Goal: Transaction & Acquisition: Purchase product/service

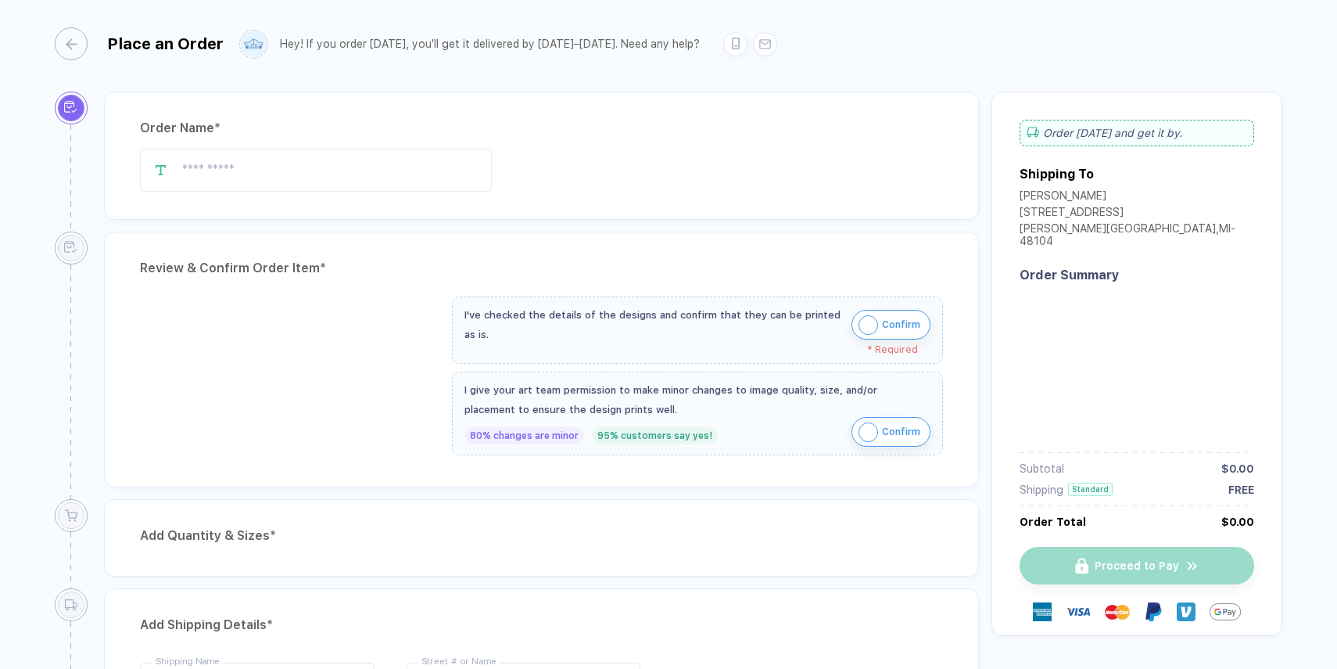
type input "**********"
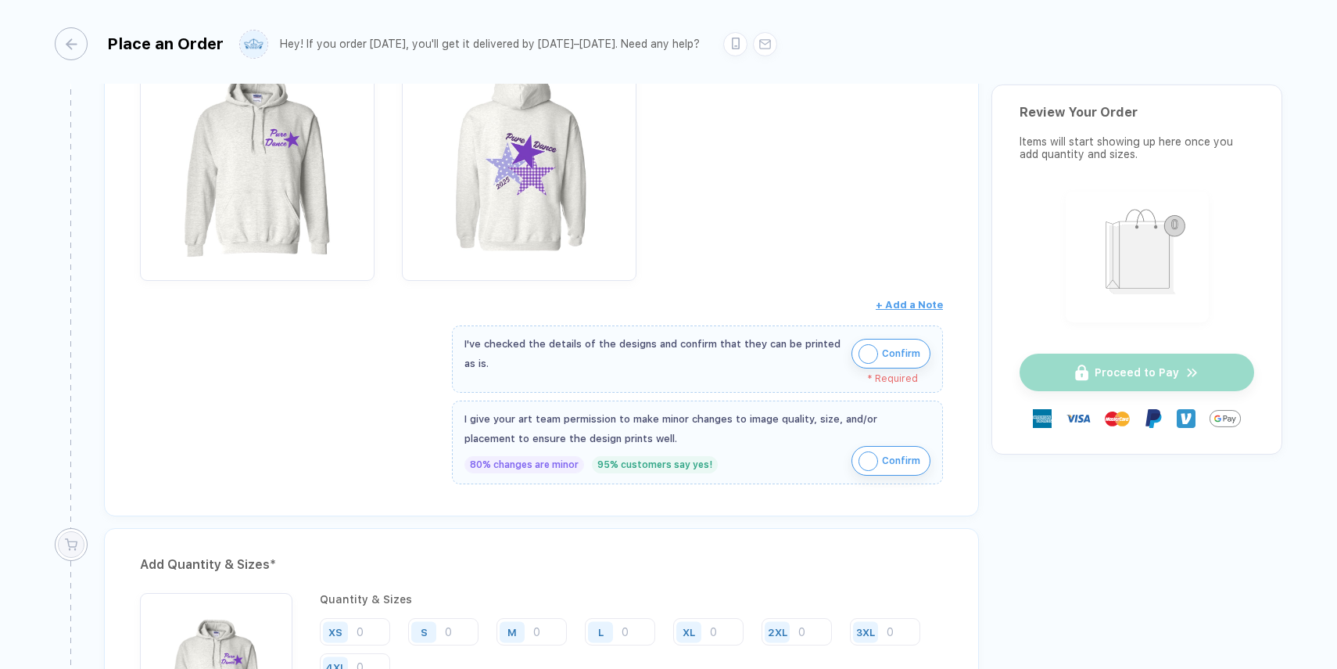
scroll to position [382, 0]
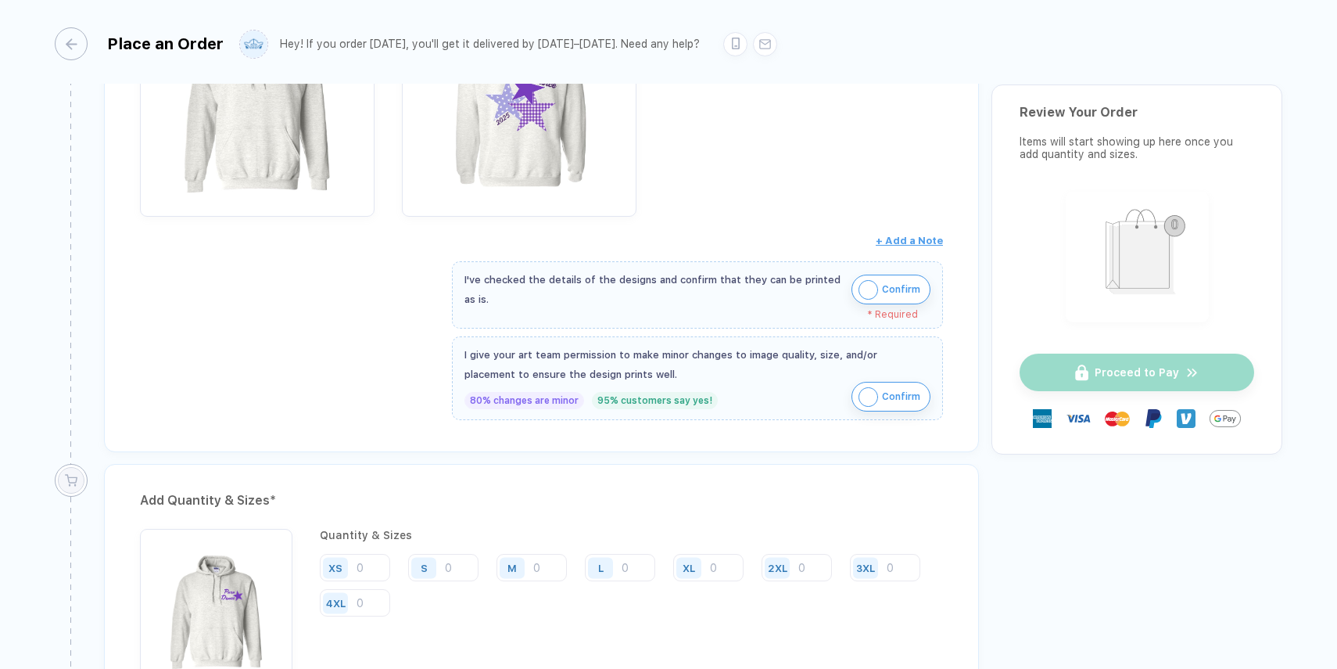
click at [863, 292] on img "button" at bounding box center [869, 290] width 20 height 20
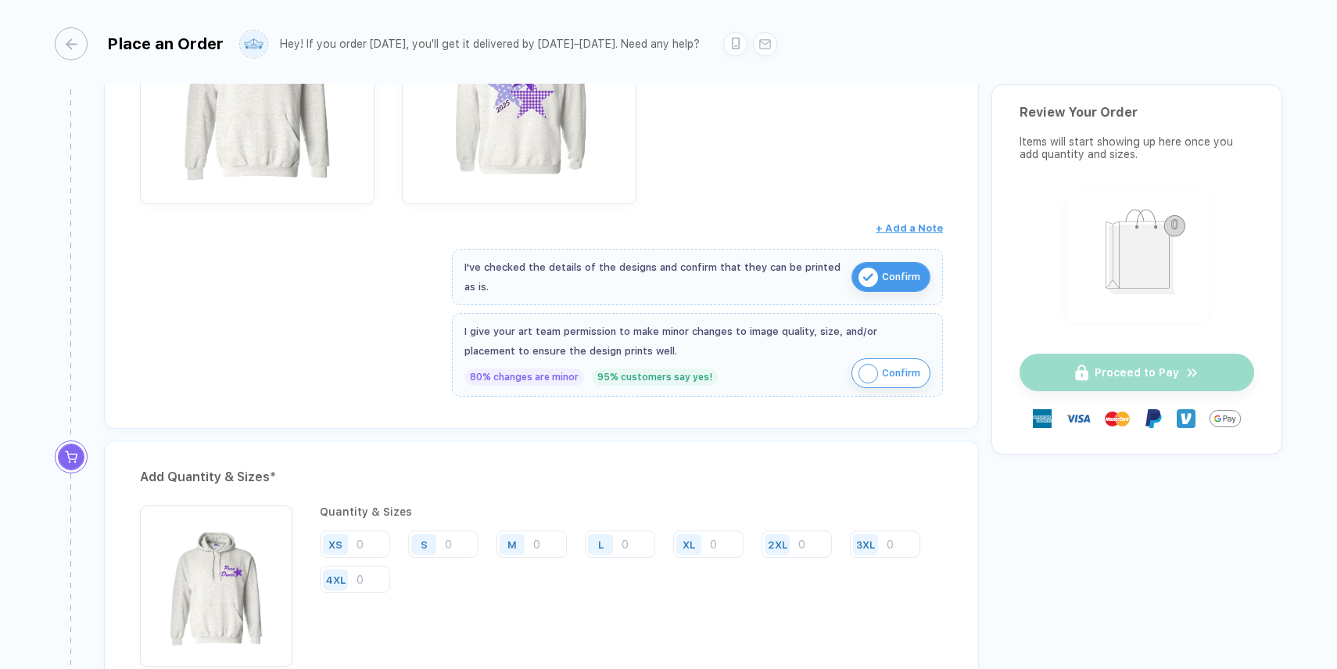
scroll to position [398, 0]
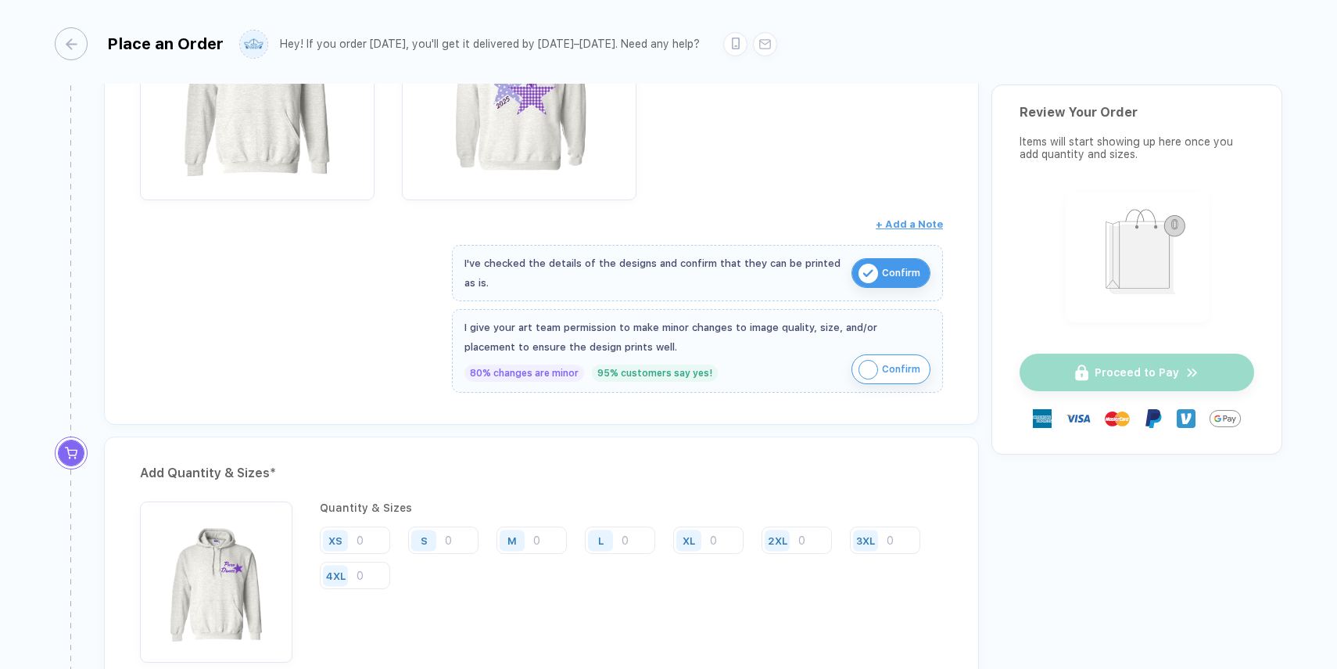
click at [859, 370] on img "button" at bounding box center [869, 370] width 20 height 20
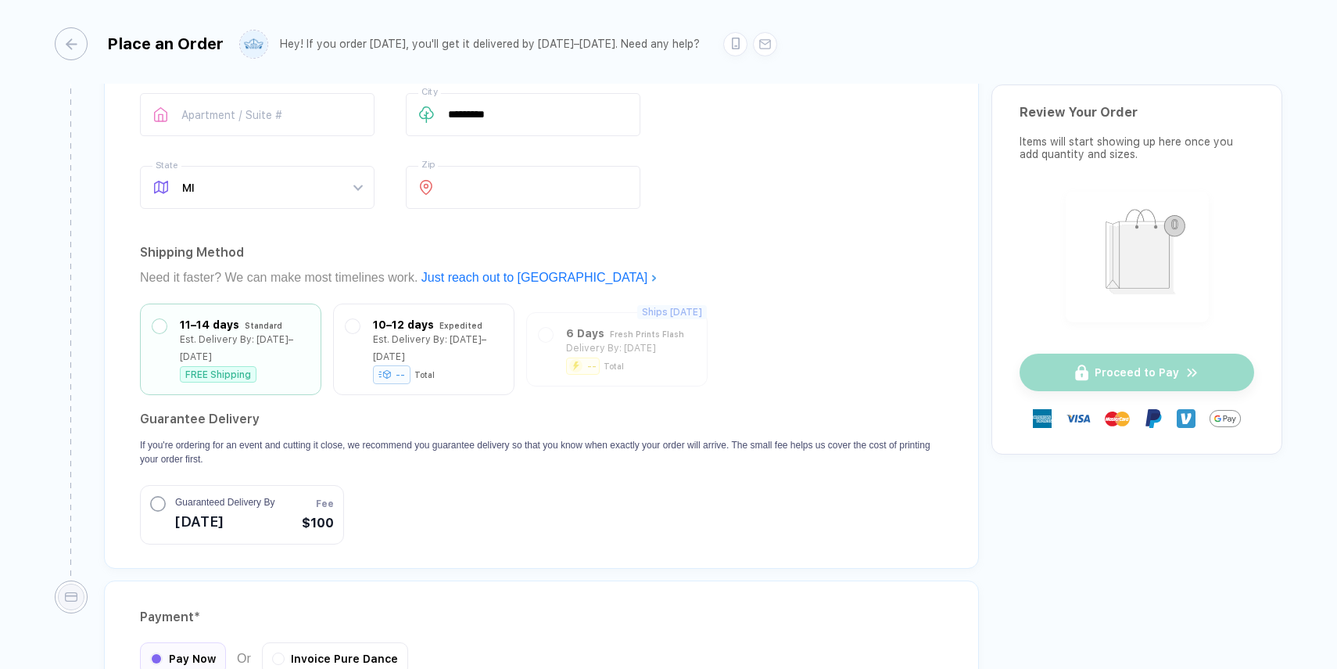
scroll to position [1344, 0]
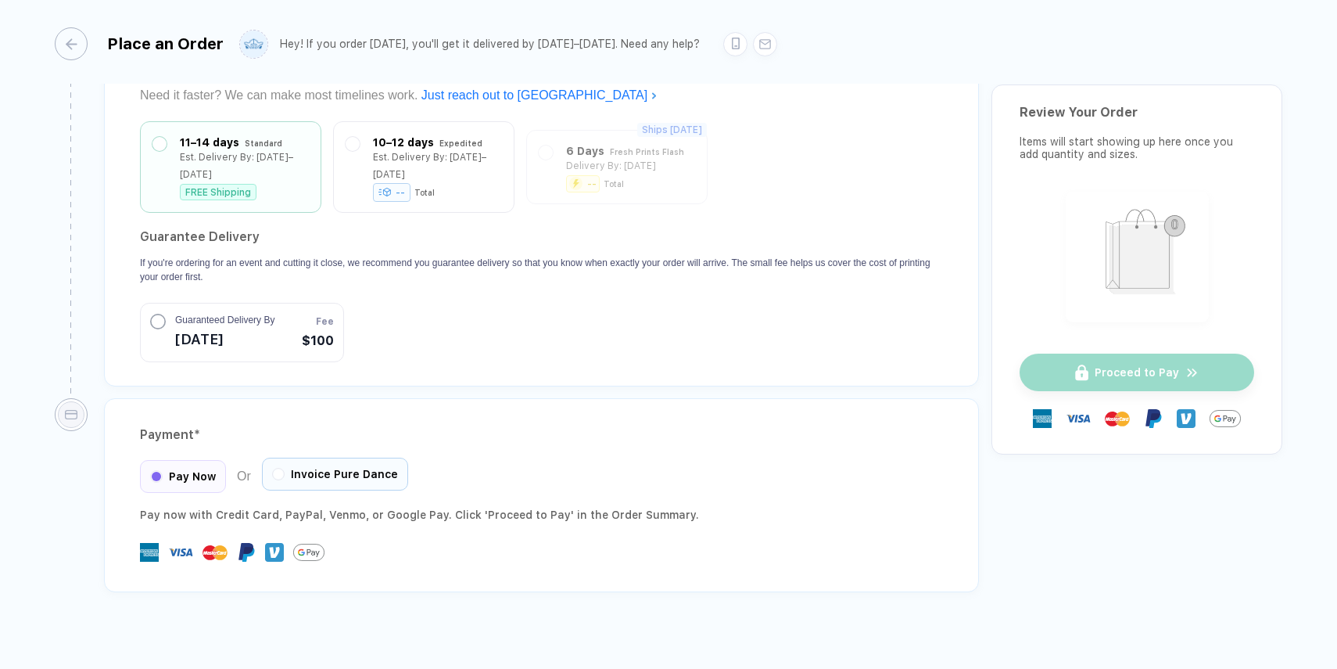
click at [357, 468] on span "Invoice Pure Dance" at bounding box center [344, 474] width 107 height 13
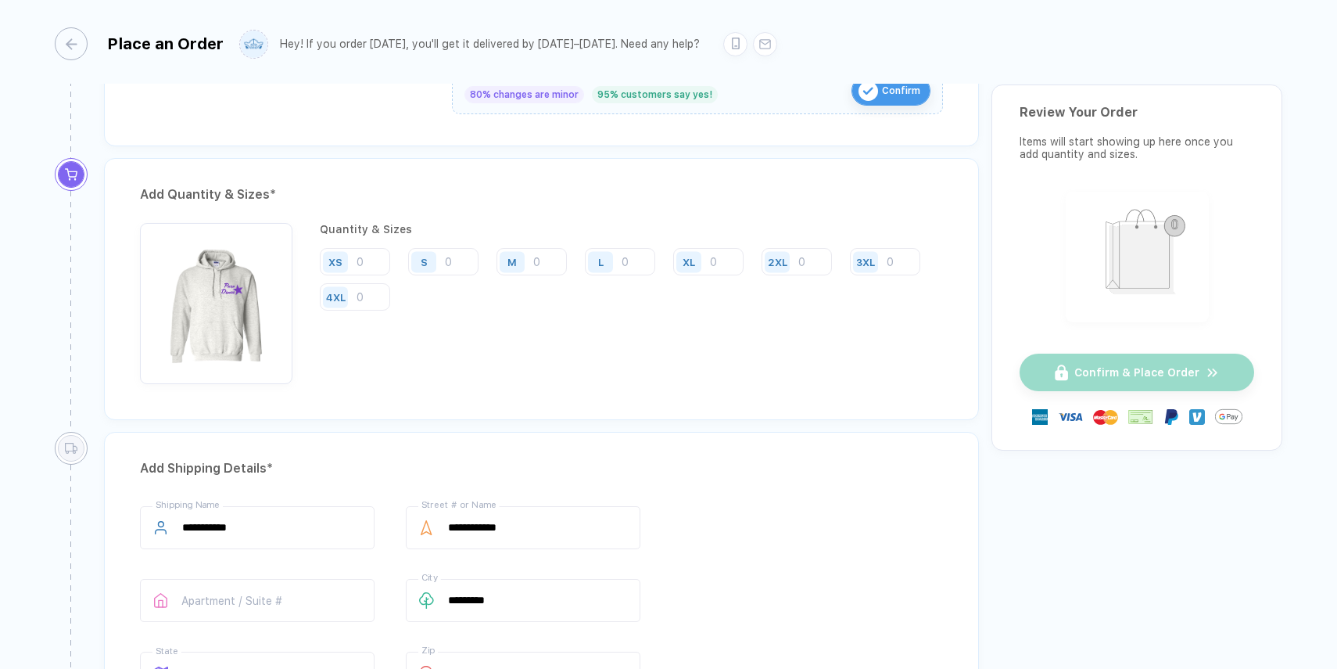
scroll to position [652, 0]
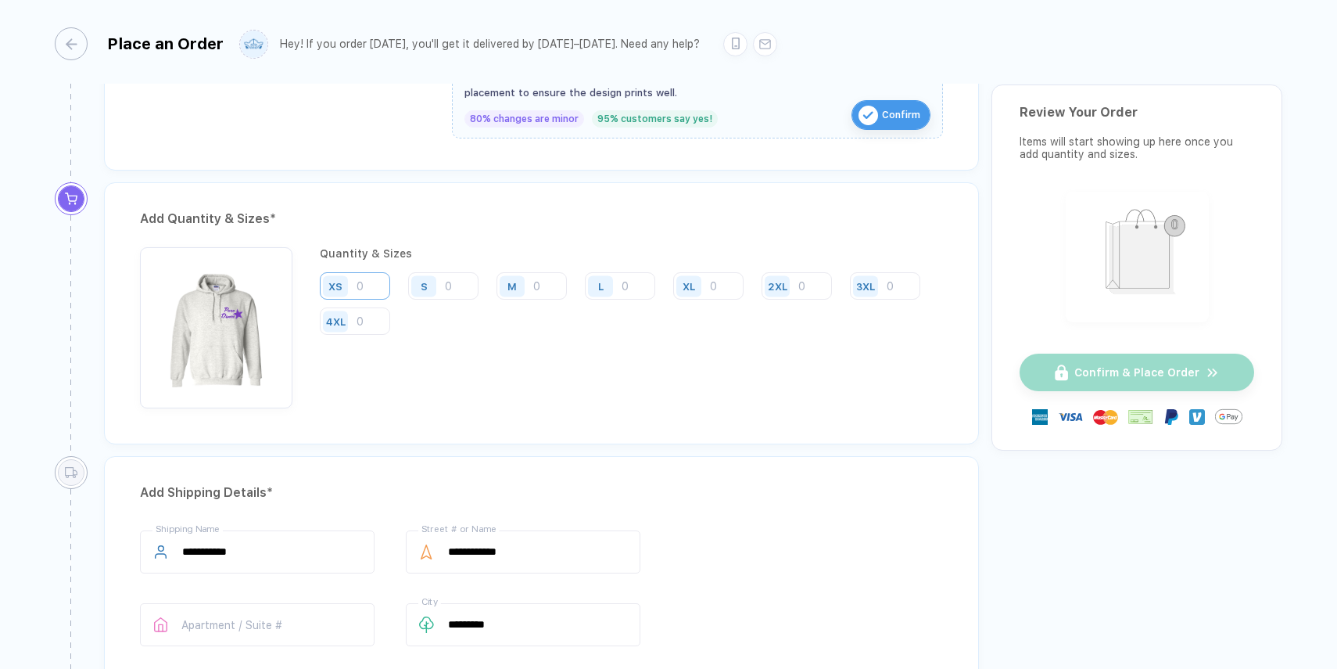
click at [378, 289] on input "number" at bounding box center [355, 285] width 70 height 27
click at [456, 289] on input "number" at bounding box center [443, 285] width 70 height 27
click at [454, 289] on input "number" at bounding box center [443, 285] width 70 height 27
type input "3"
click at [372, 286] on input "number" at bounding box center [355, 285] width 70 height 27
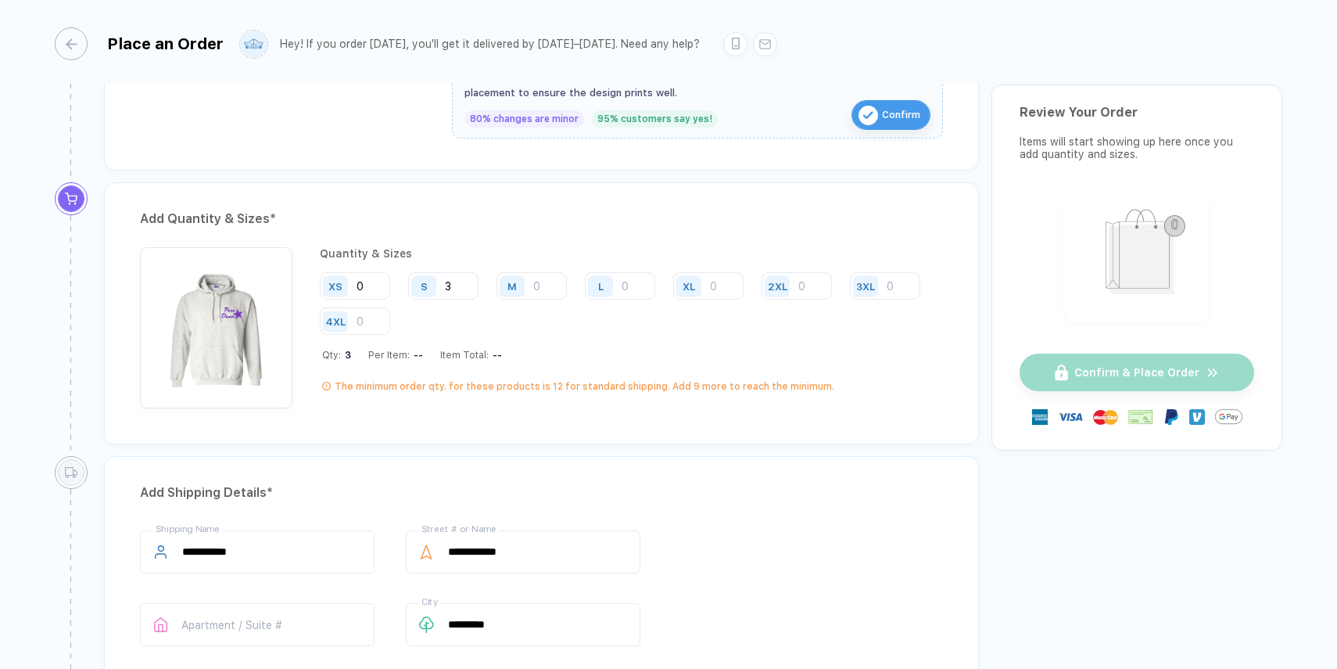
type input "0"
click at [532, 282] on div "M" at bounding box center [515, 285] width 36 height 27
click at [540, 288] on input "number" at bounding box center [532, 285] width 70 height 27
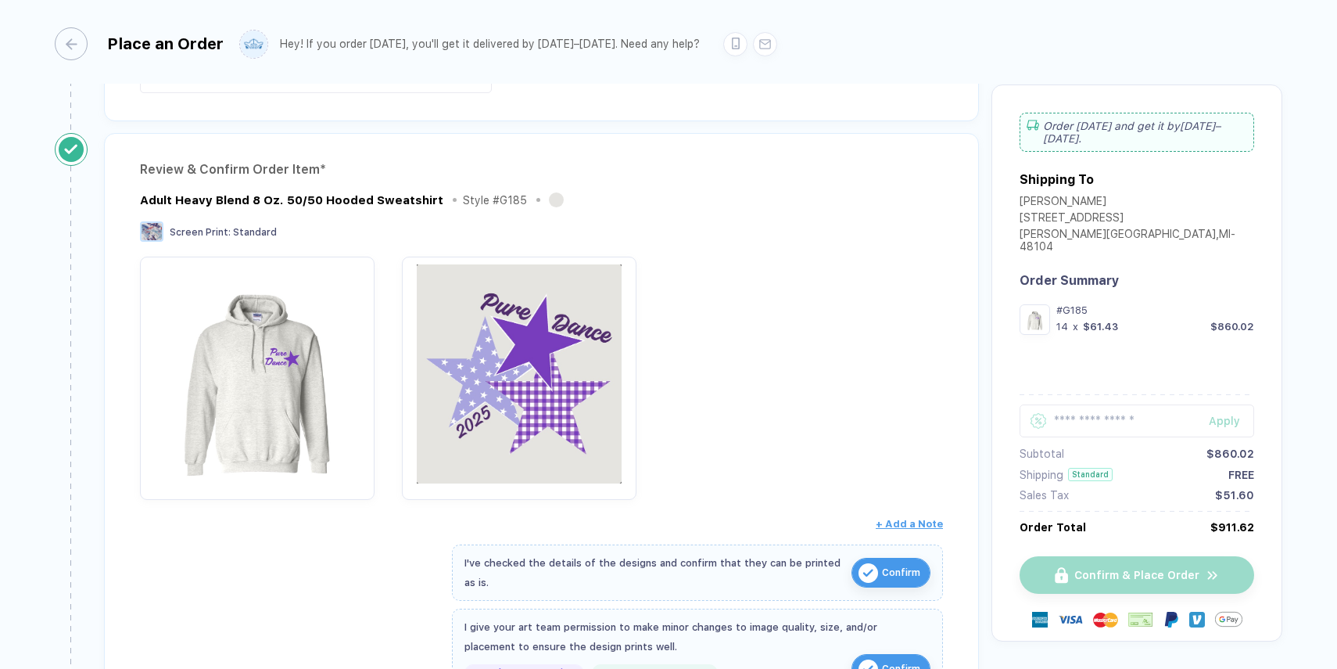
scroll to position [98, 0]
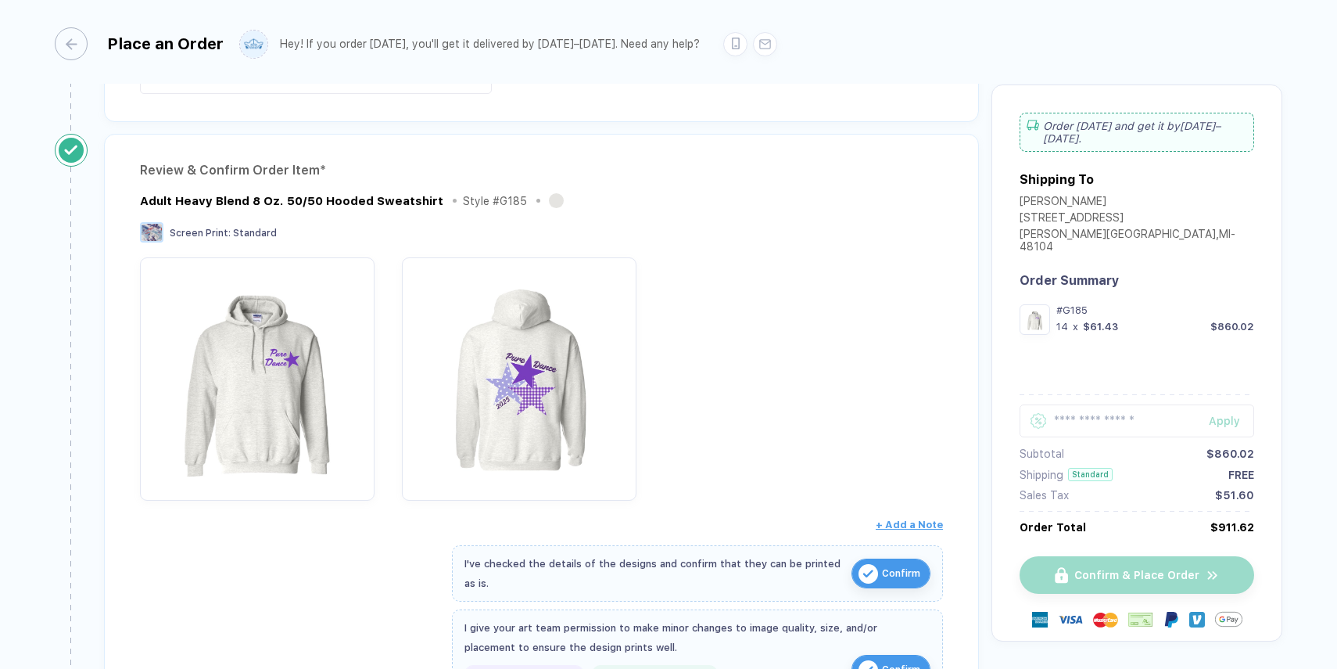
type input "11"
